Goal: Task Accomplishment & Management: Use online tool/utility

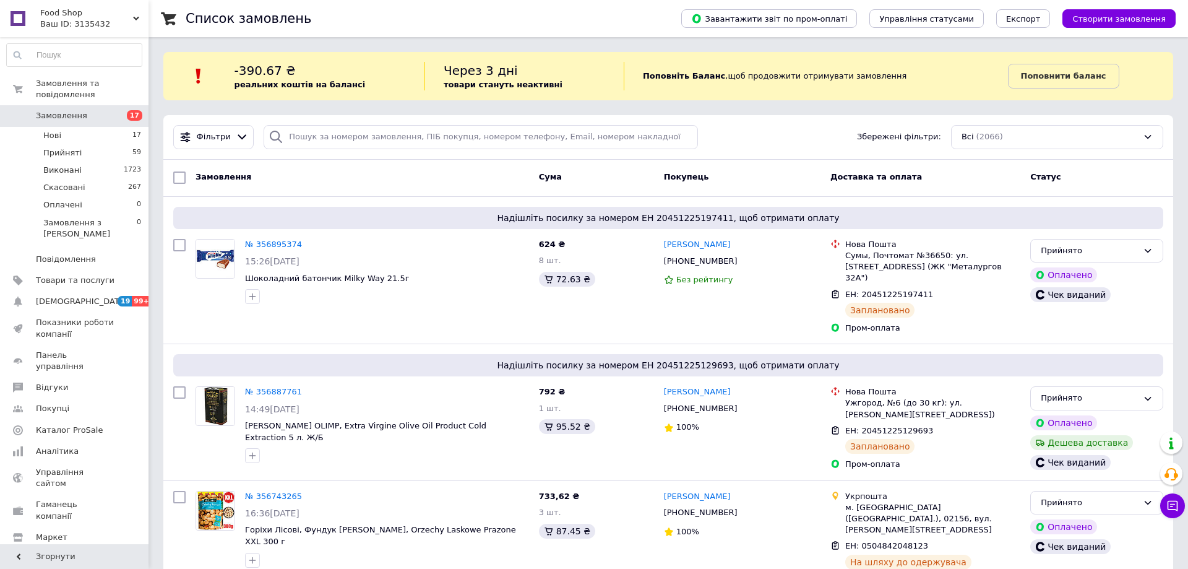
click at [92, 31] on div "Food Shop Ваш ID: 3135432" at bounding box center [92, 18] width 113 height 37
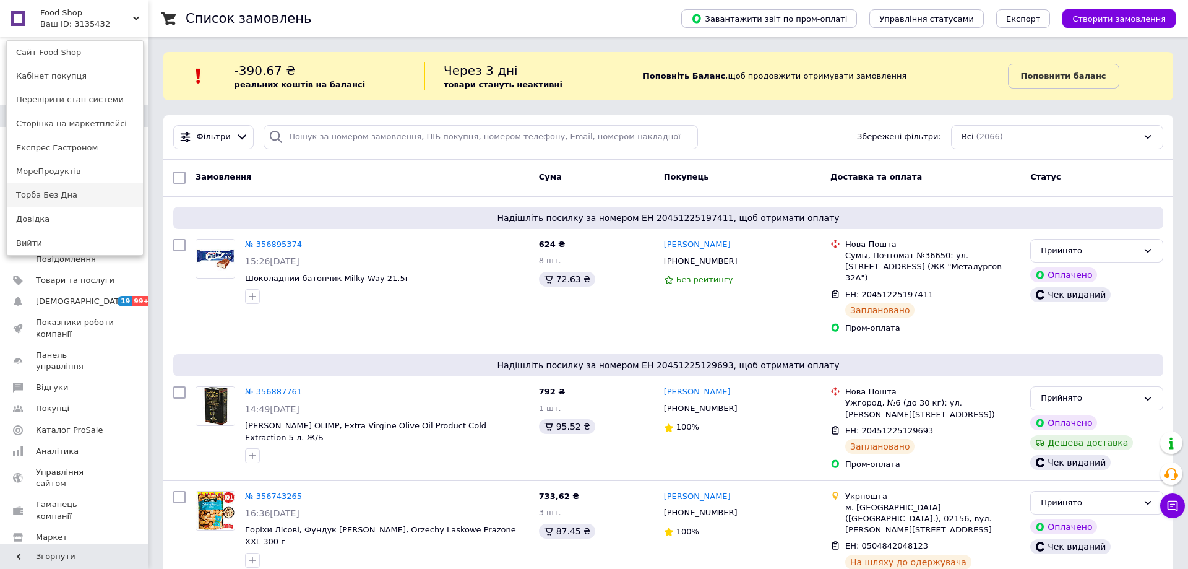
click at [51, 195] on link "Торба Без Дна" at bounding box center [75, 195] width 136 height 24
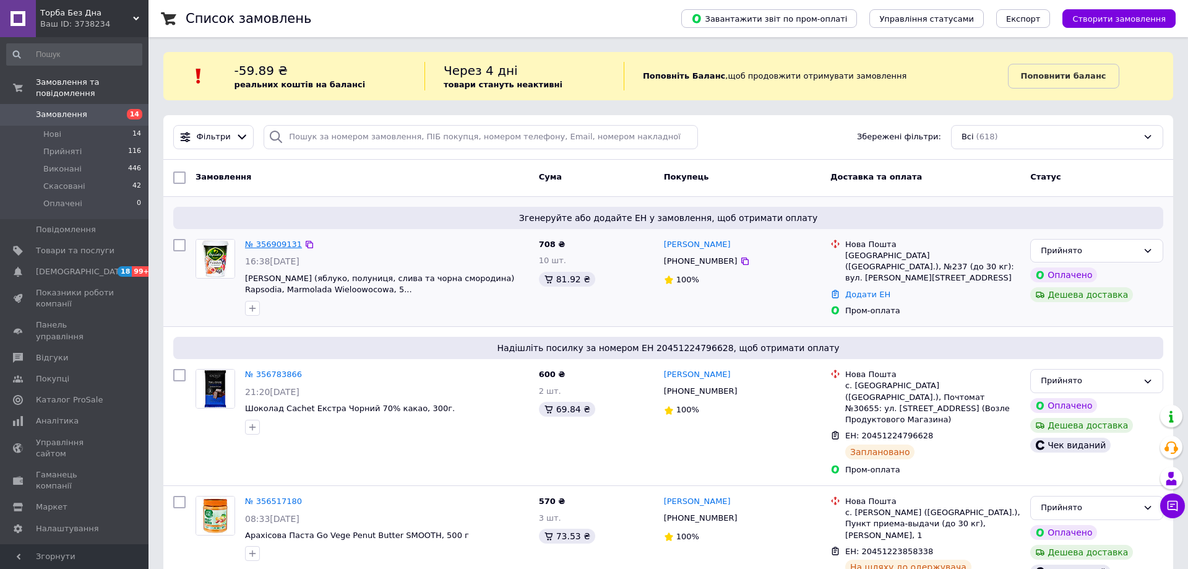
click at [264, 240] on link "№ 356909131" at bounding box center [273, 243] width 57 height 9
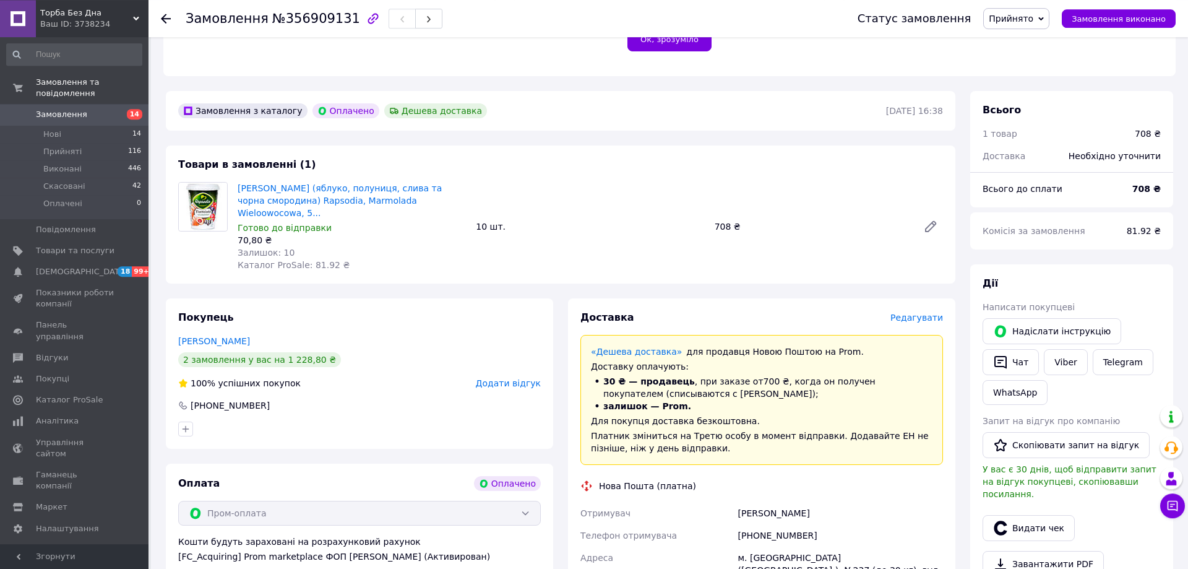
scroll to position [379, 0]
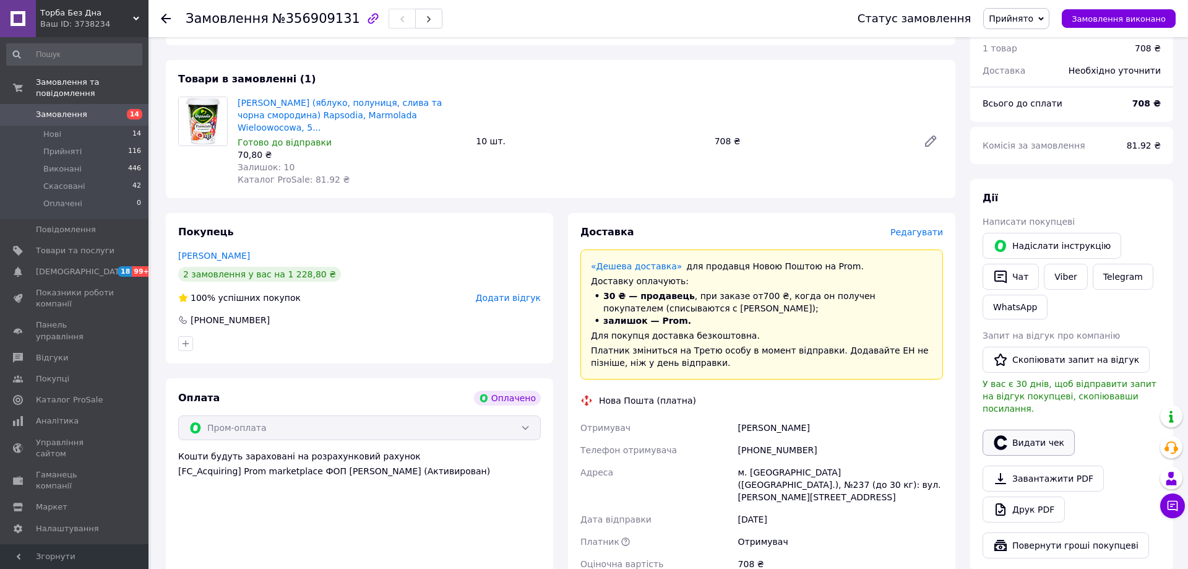
click at [1041, 429] on button "Видати чек" at bounding box center [1028, 442] width 92 height 26
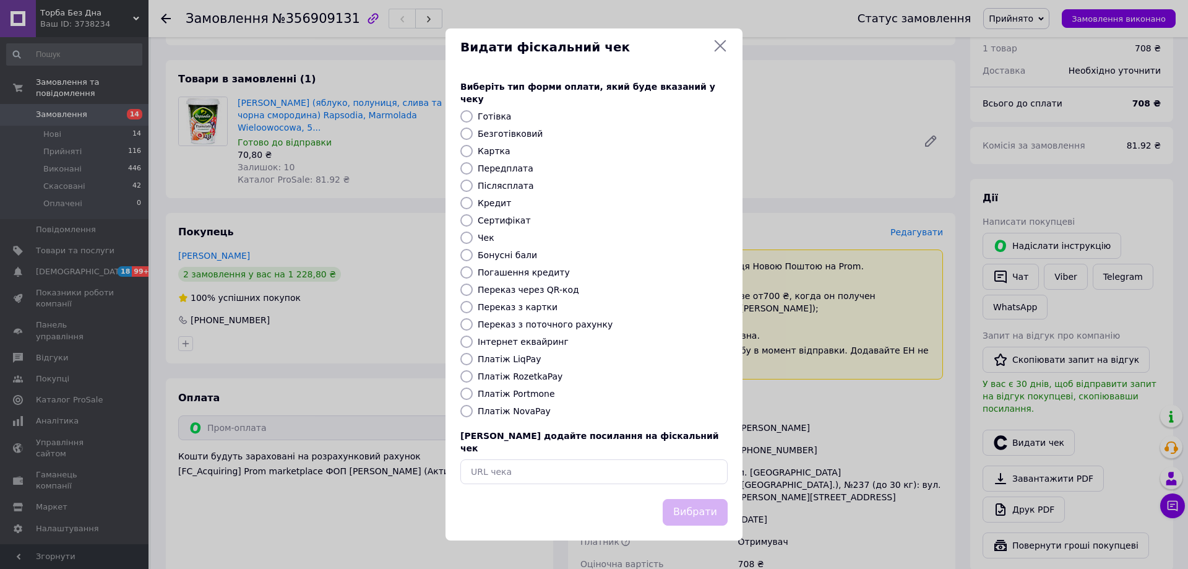
click at [515, 377] on label "Платіж RozetkaPay" at bounding box center [520, 376] width 85 height 10
click at [473, 377] on input "Платіж RozetkaPay" at bounding box center [466, 376] width 12 height 12
radio input "true"
click at [712, 499] on button "Вибрати" at bounding box center [695, 512] width 65 height 27
